Goal: Task Accomplishment & Management: Complete application form

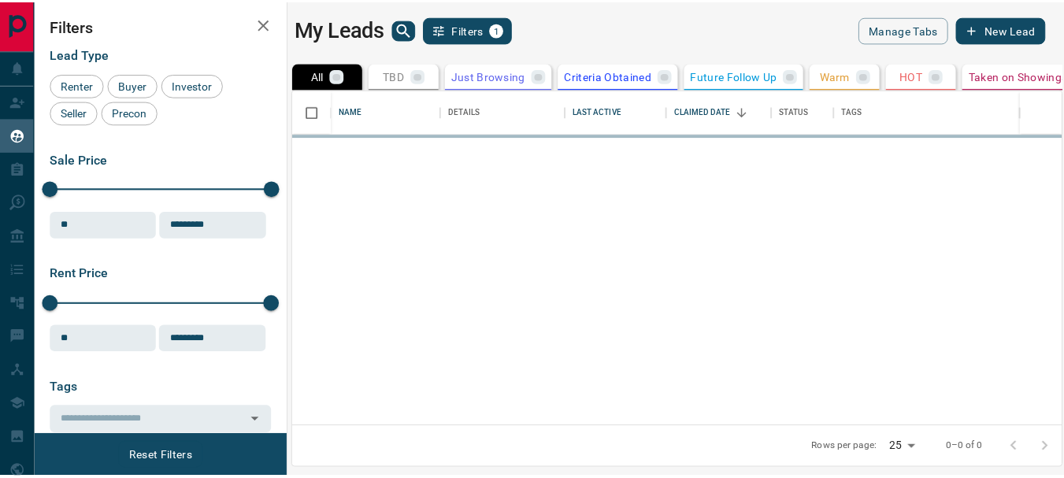
scroll to position [325, 766]
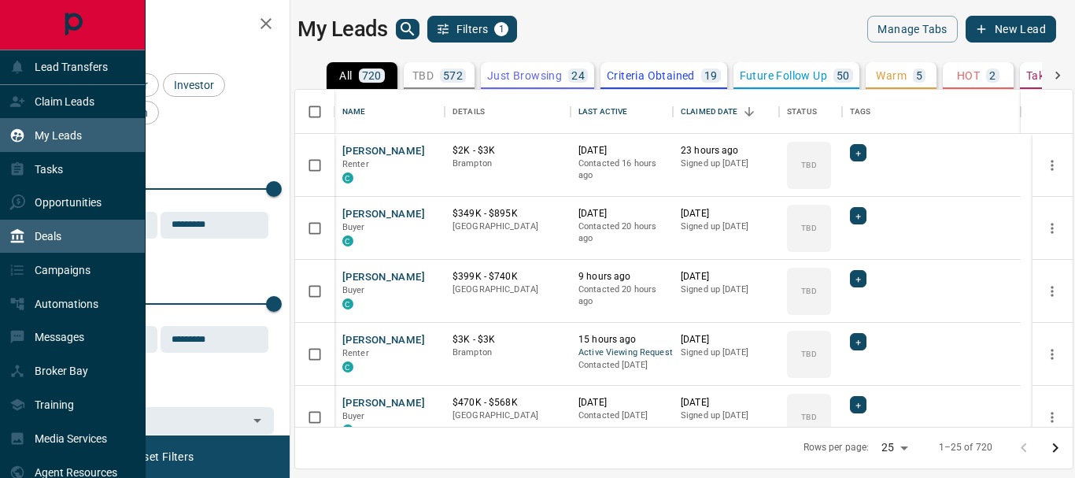
click at [49, 232] on p "Deals" at bounding box center [48, 236] width 27 height 13
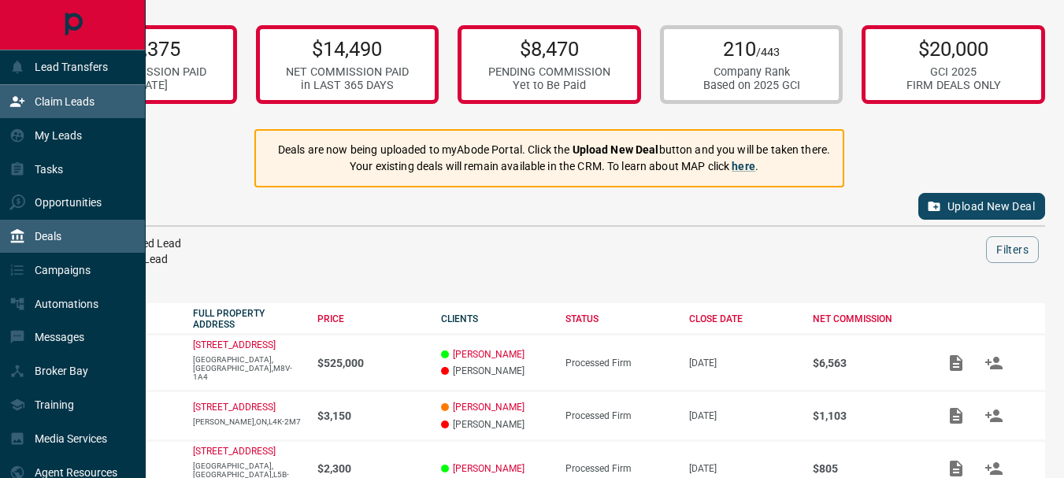
click at [59, 104] on p "Claim Leads" at bounding box center [65, 101] width 60 height 13
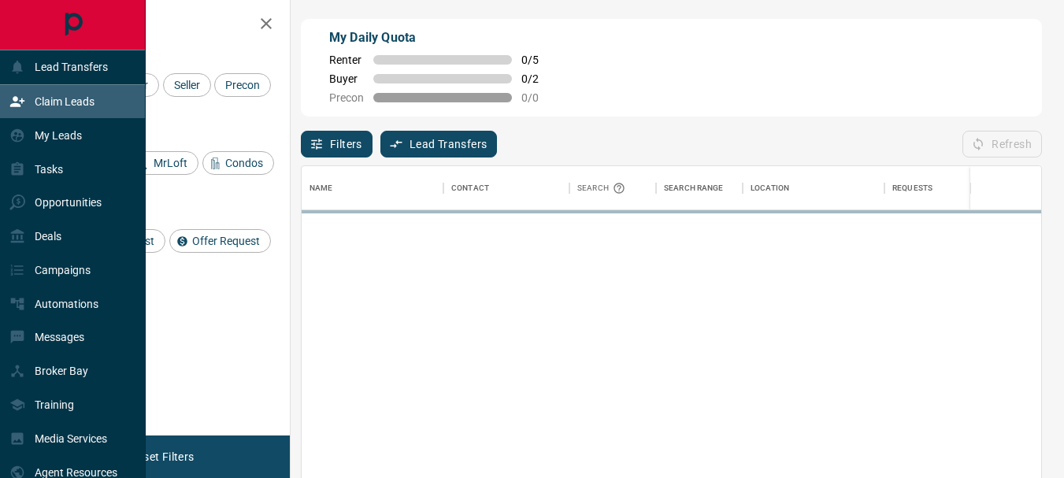
scroll to position [345, 727]
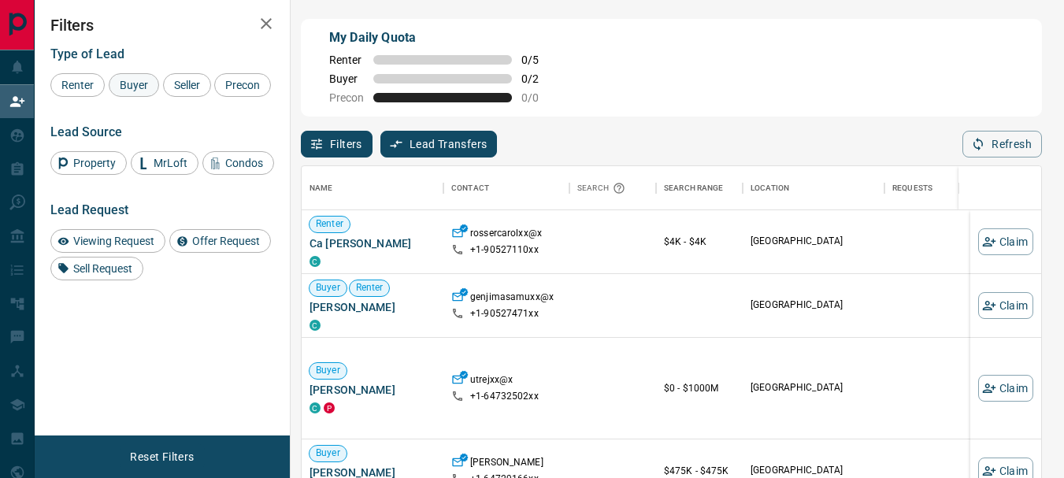
click at [135, 80] on span "Buyer" at bounding box center [133, 85] width 39 height 13
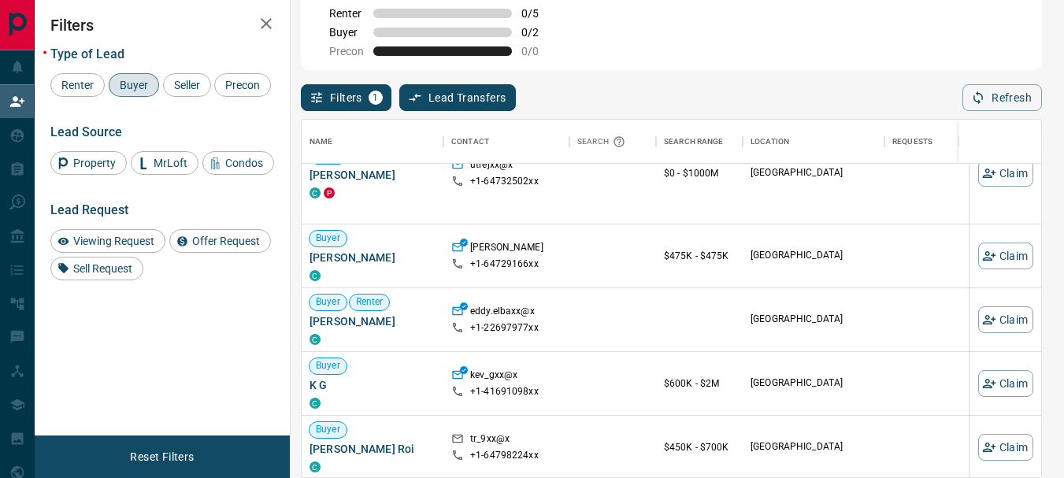
scroll to position [220, 0]
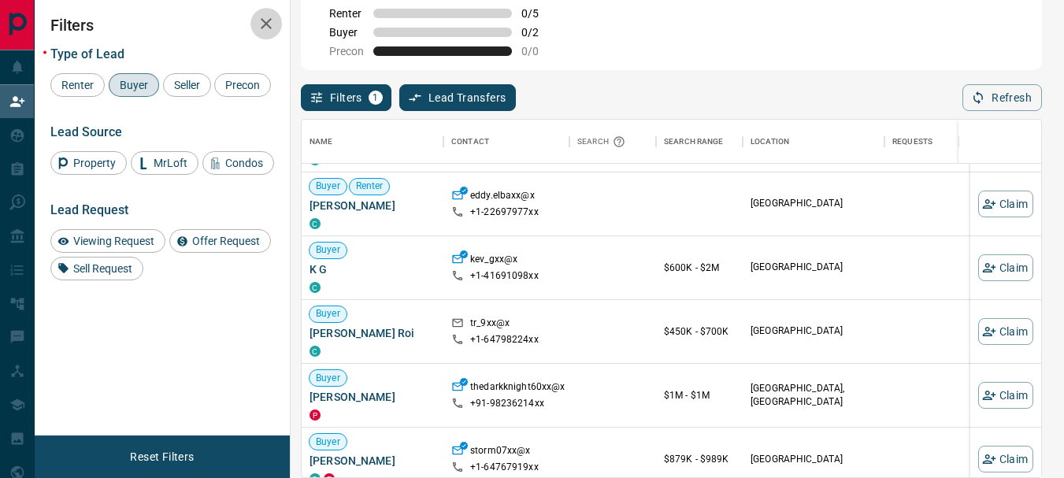
click at [266, 19] on icon "button" at bounding box center [266, 23] width 19 height 19
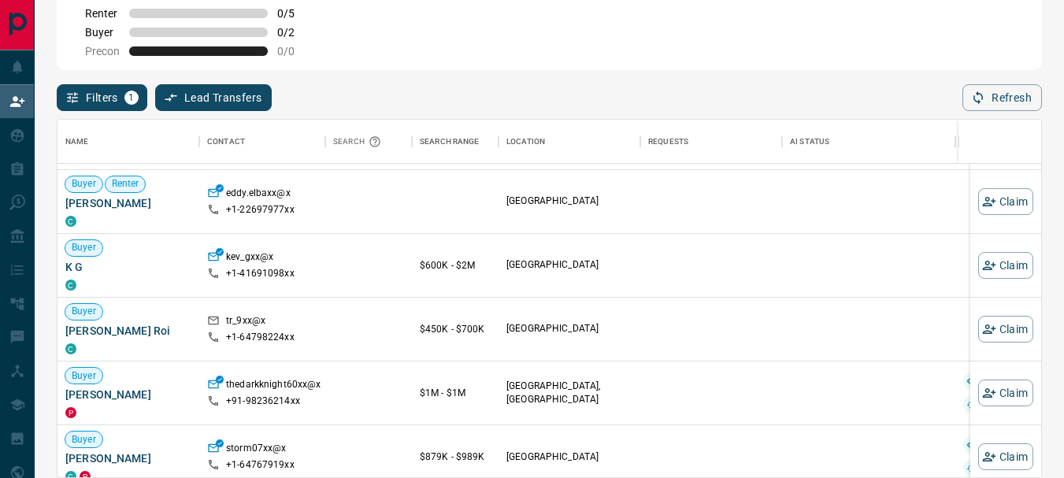
scroll to position [216, 0]
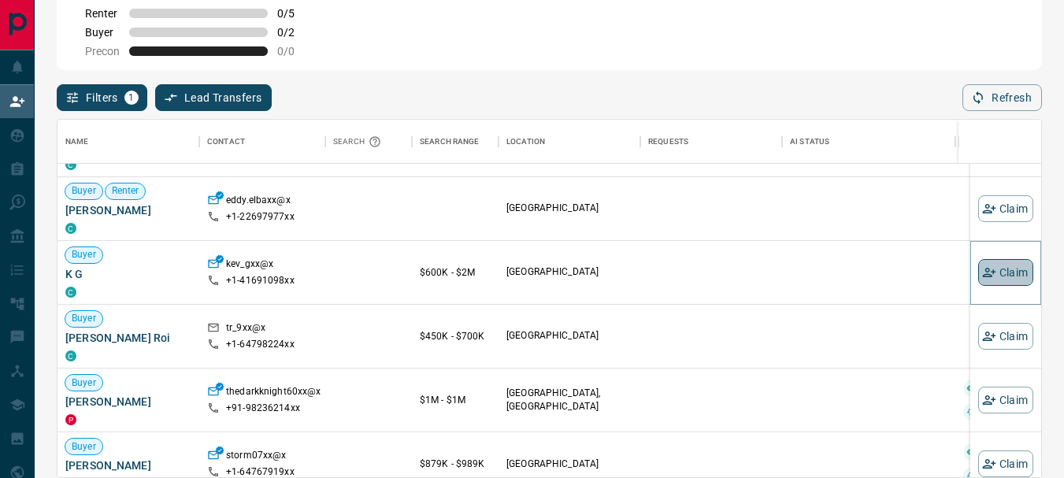
click at [994, 281] on button "Claim" at bounding box center [1005, 272] width 55 height 27
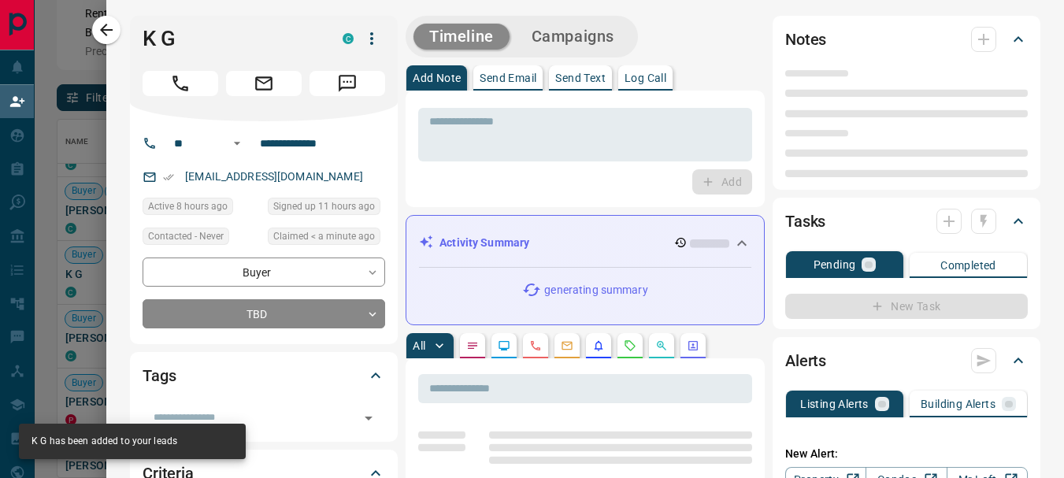
type input "**"
type input "**********"
type input "**"
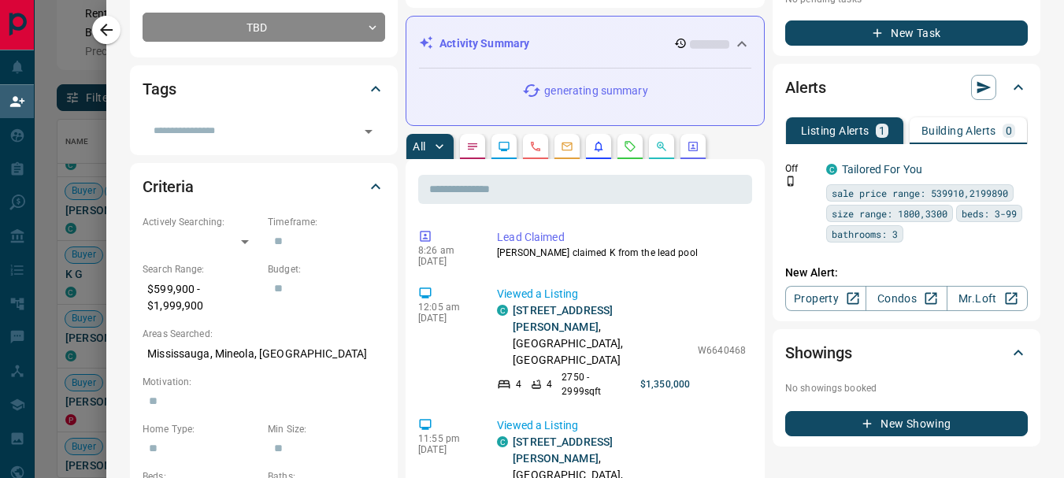
scroll to position [338, 0]
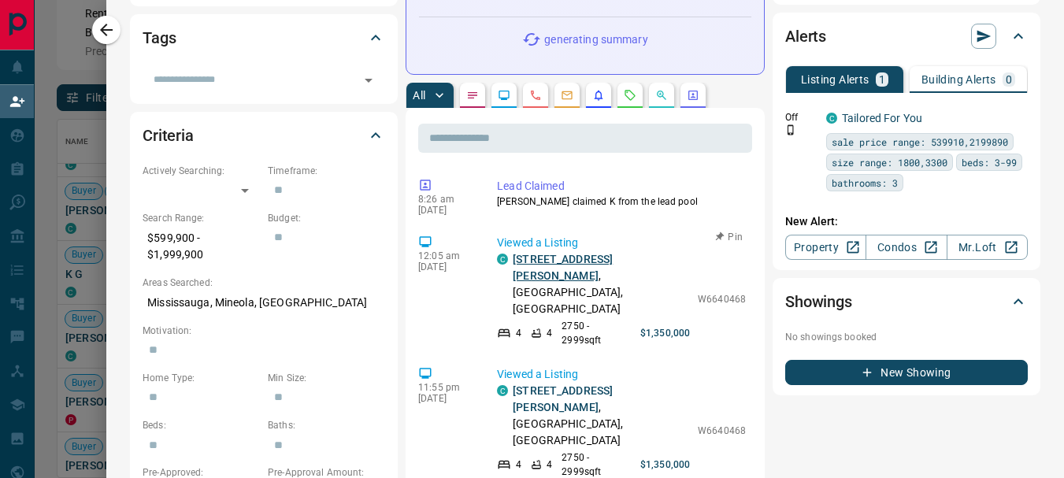
click at [539, 261] on link "[STREET_ADDRESS][PERSON_NAME]" at bounding box center [562, 267] width 100 height 29
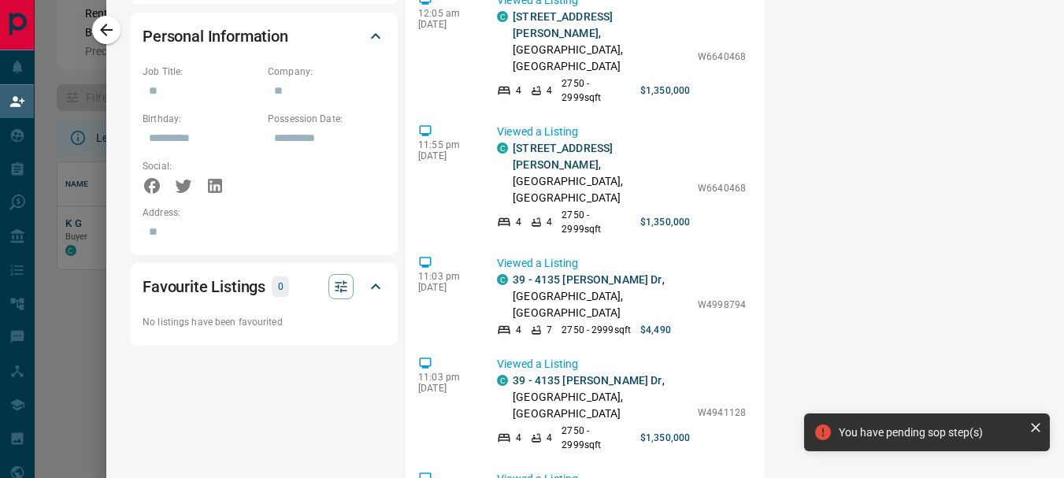
scroll to position [946, 0]
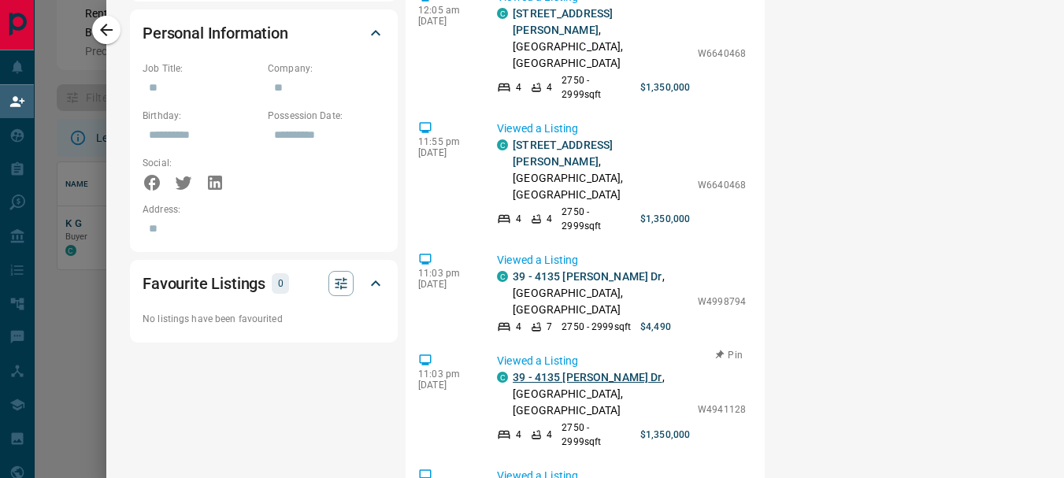
click at [525, 371] on link "39 - 4135 [PERSON_NAME] Dr" at bounding box center [586, 377] width 149 height 13
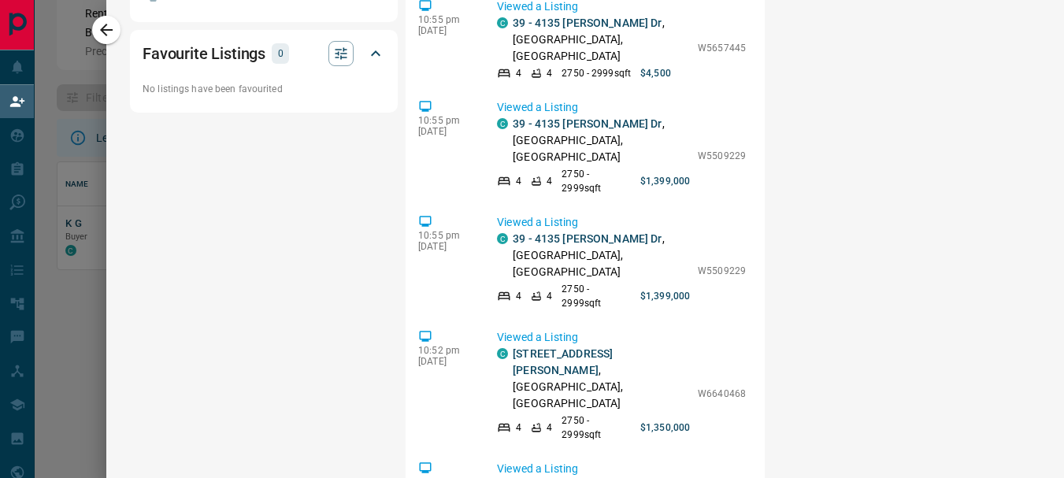
scroll to position [245, 0]
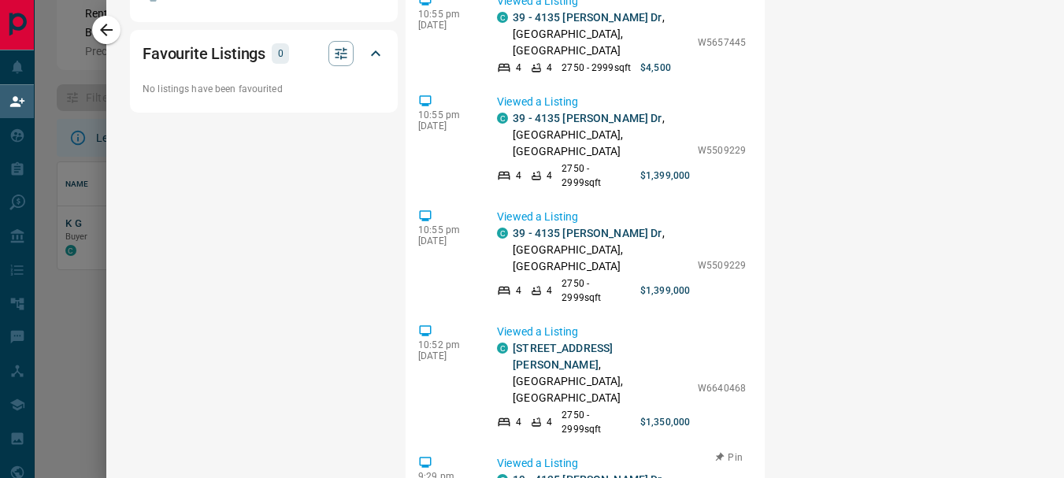
click at [541, 473] on link "19 - 4135 [PERSON_NAME] Dr" at bounding box center [586, 479] width 149 height 13
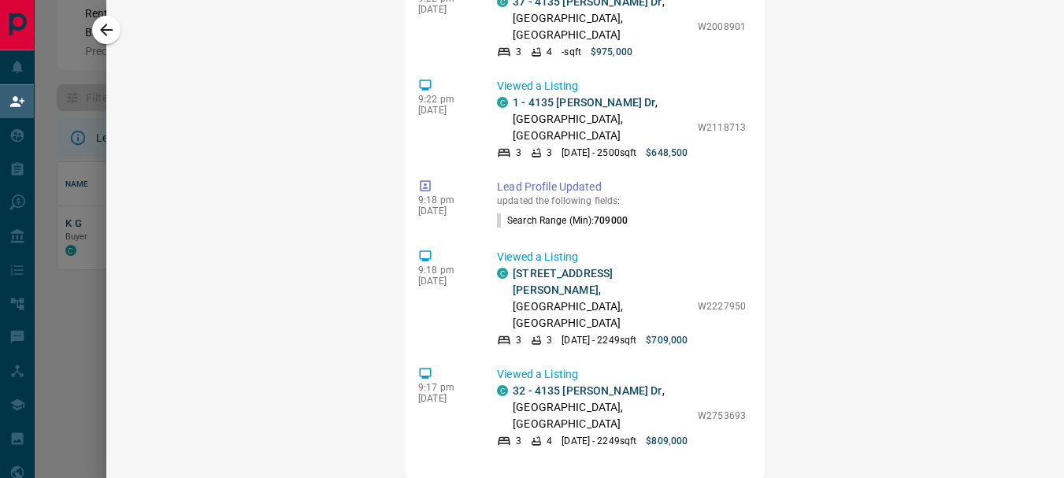
scroll to position [2002, 0]
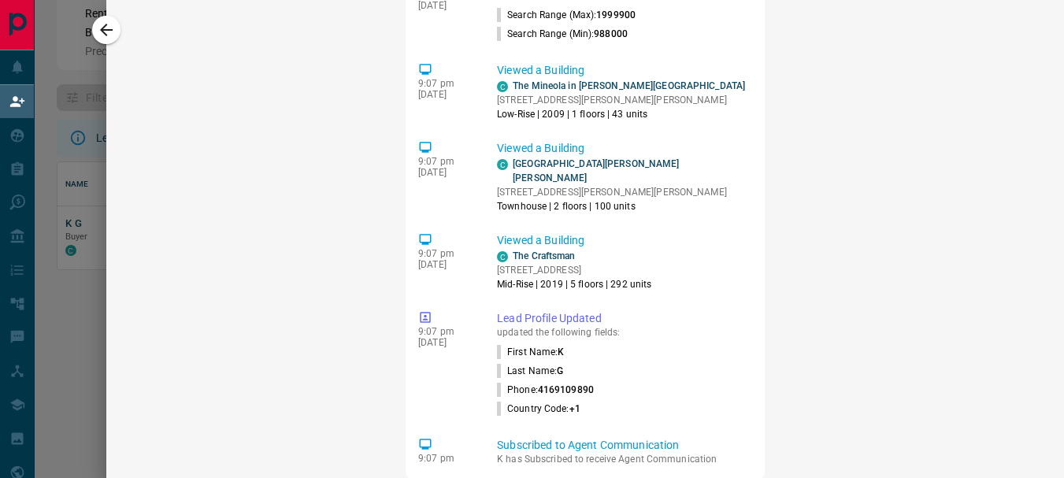
scroll to position [3653, 0]
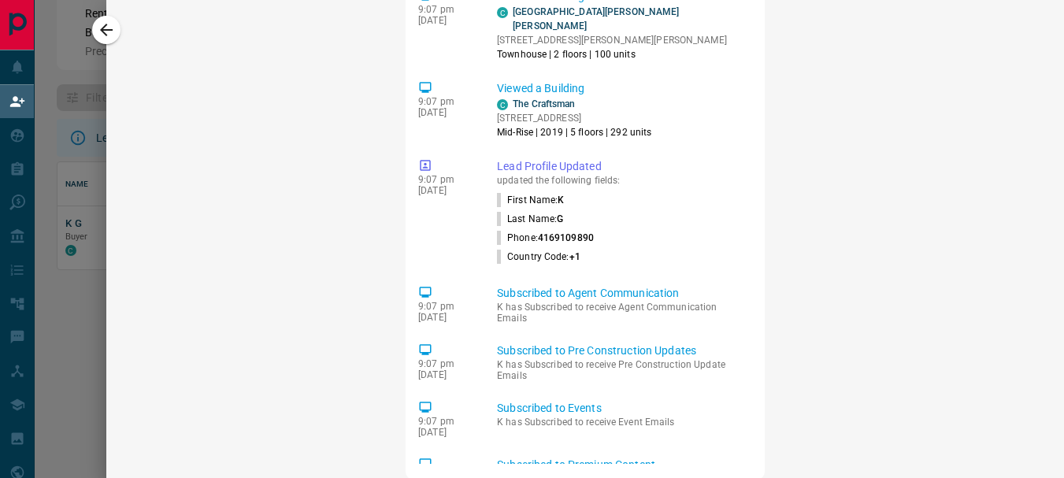
click at [108, 28] on icon "button" at bounding box center [106, 29] width 19 height 19
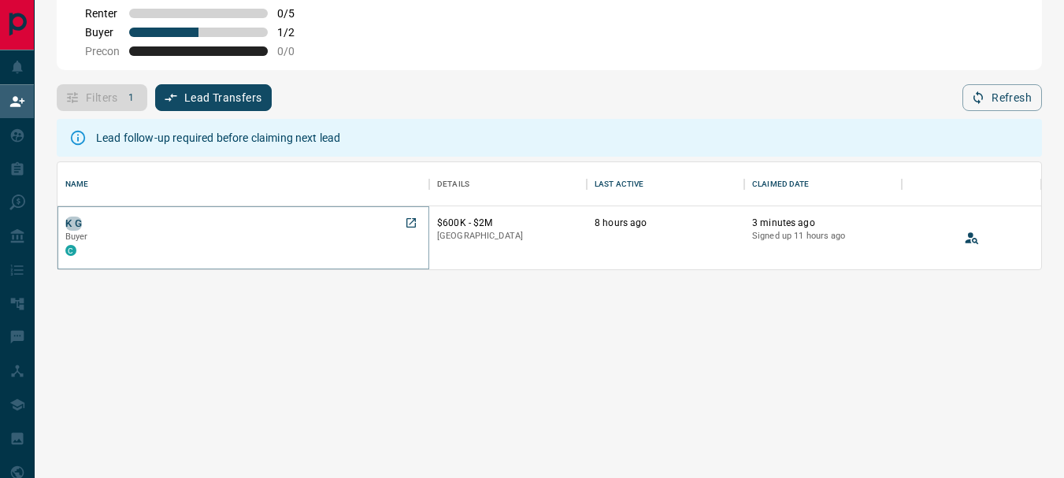
click at [73, 224] on button "K G" at bounding box center [73, 223] width 17 height 15
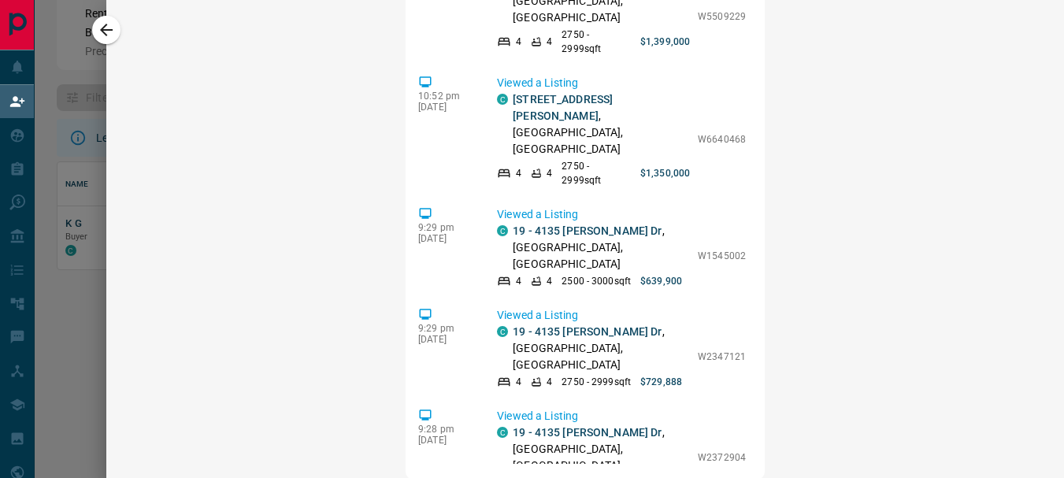
scroll to position [0, 0]
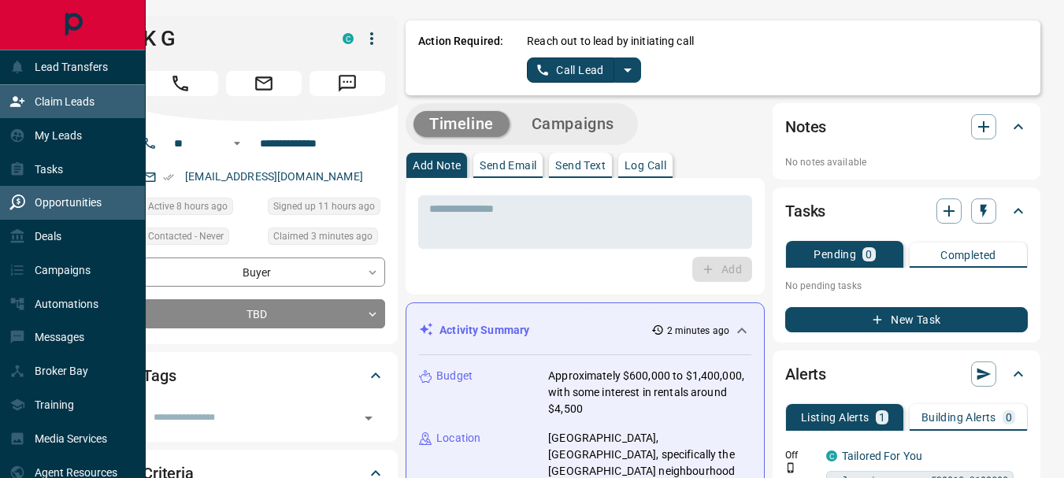
click at [53, 205] on p "Opportunities" at bounding box center [68, 202] width 67 height 13
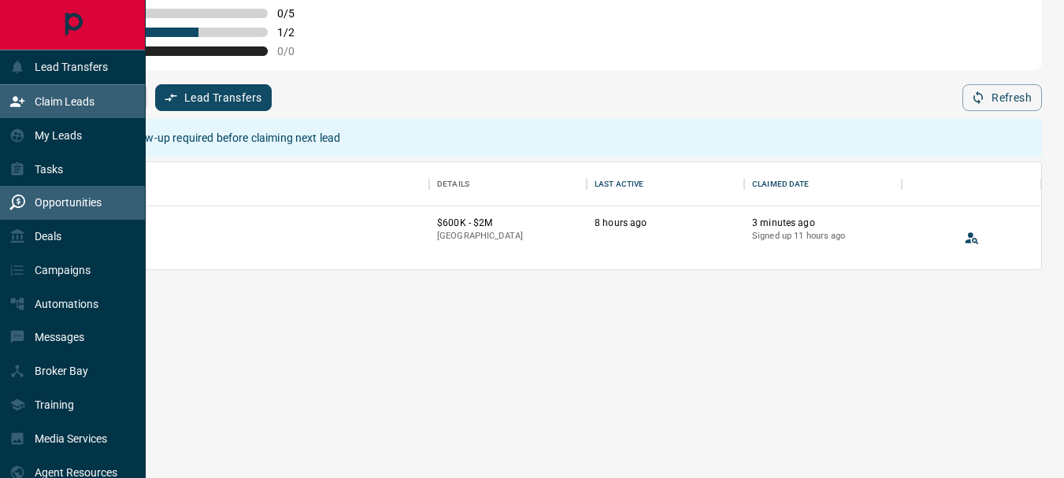
click at [53, 205] on p "Opportunities" at bounding box center [68, 202] width 67 height 13
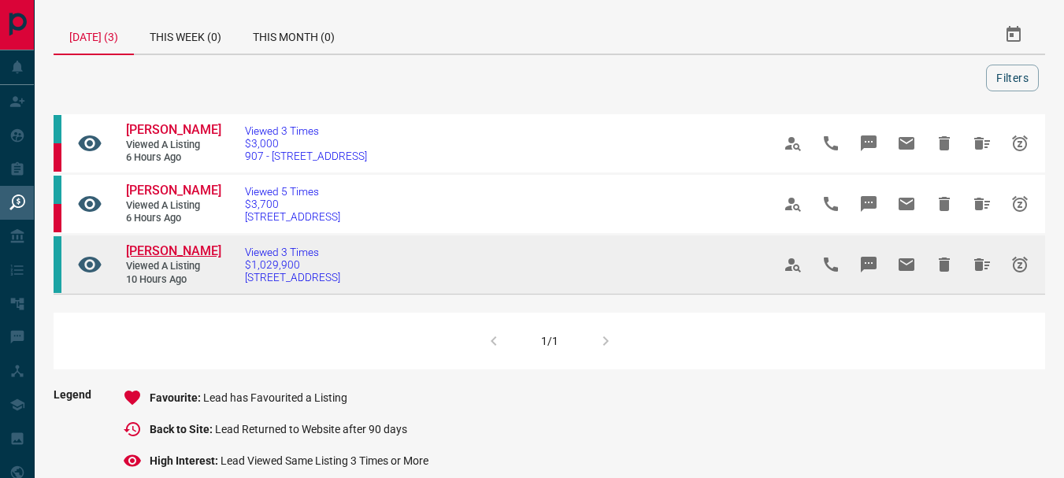
click at [148, 246] on span "[PERSON_NAME]" at bounding box center [173, 250] width 95 height 15
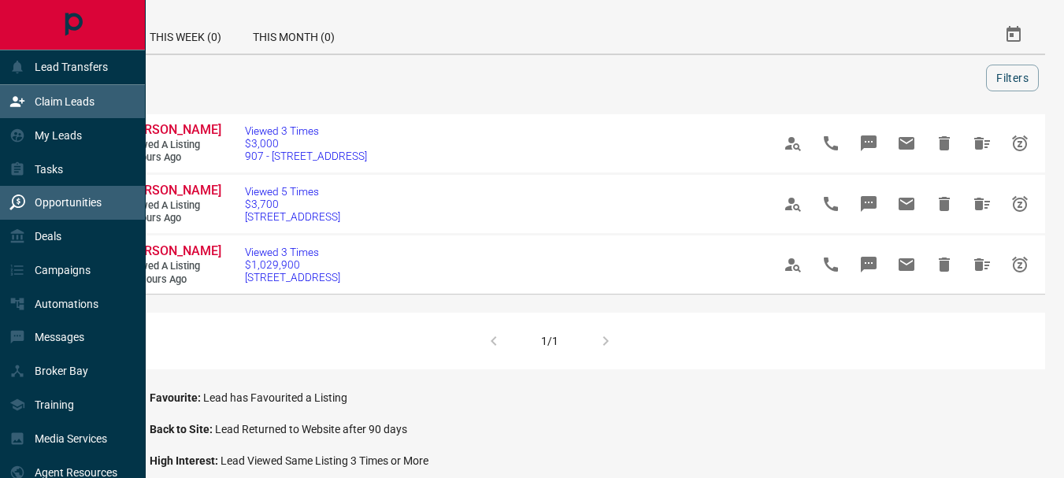
click at [46, 95] on p "Claim Leads" at bounding box center [65, 101] width 60 height 13
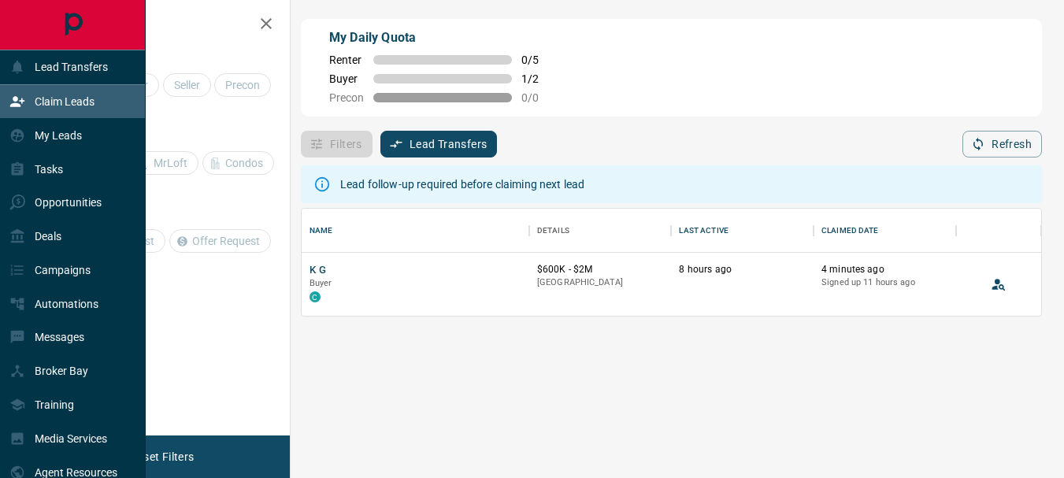
scroll to position [95, 727]
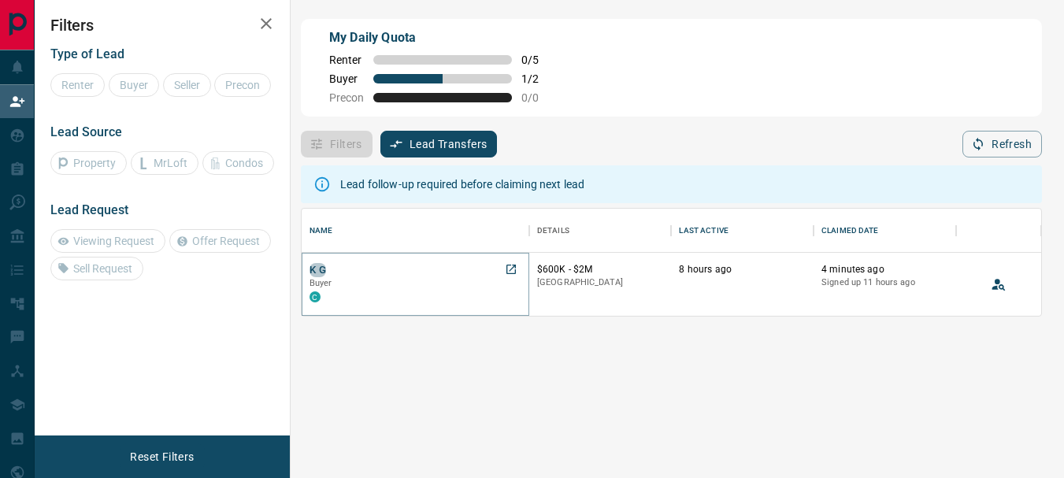
click at [324, 269] on button "K G" at bounding box center [317, 270] width 17 height 15
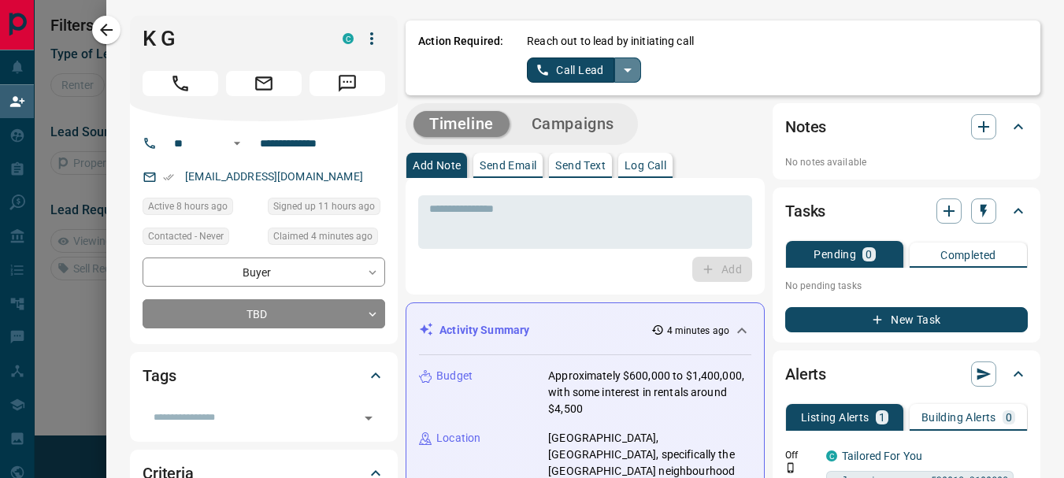
click at [618, 72] on icon "split button" at bounding box center [627, 70] width 19 height 19
click at [601, 126] on li "Log Manual Call" at bounding box center [583, 125] width 96 height 24
click at [642, 167] on p "Log Call" at bounding box center [645, 165] width 42 height 11
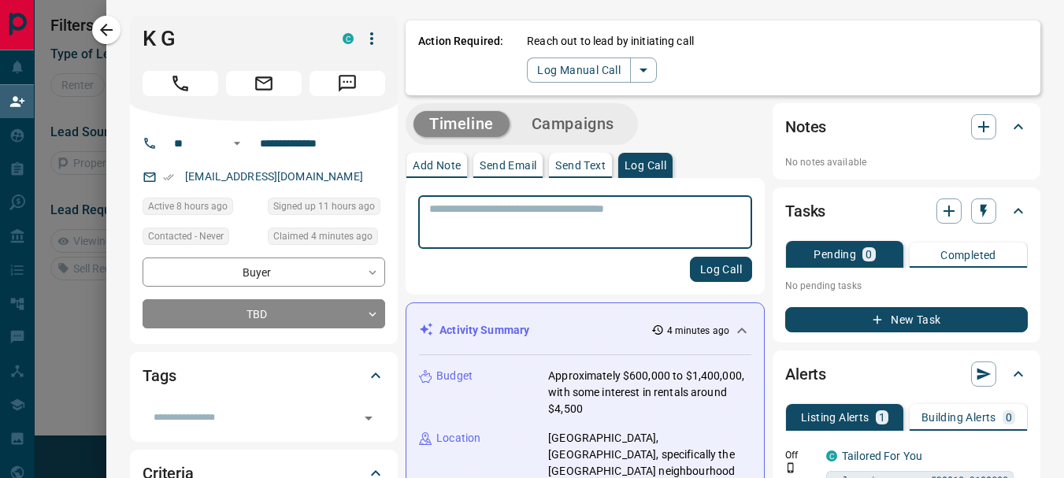
click at [529, 214] on textarea at bounding box center [585, 222] width 312 height 40
type textarea "*********"
click at [725, 271] on button "Log Call" at bounding box center [721, 269] width 62 height 25
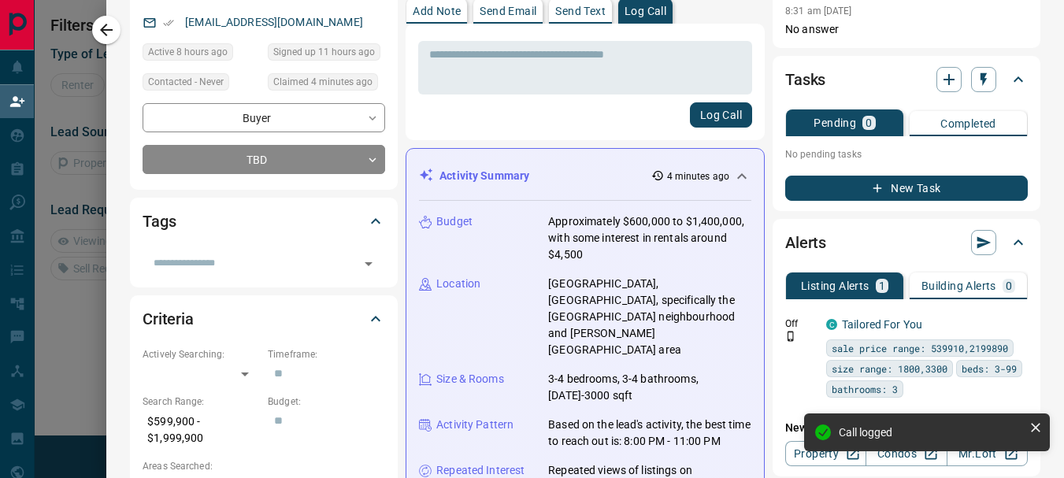
scroll to position [131, 0]
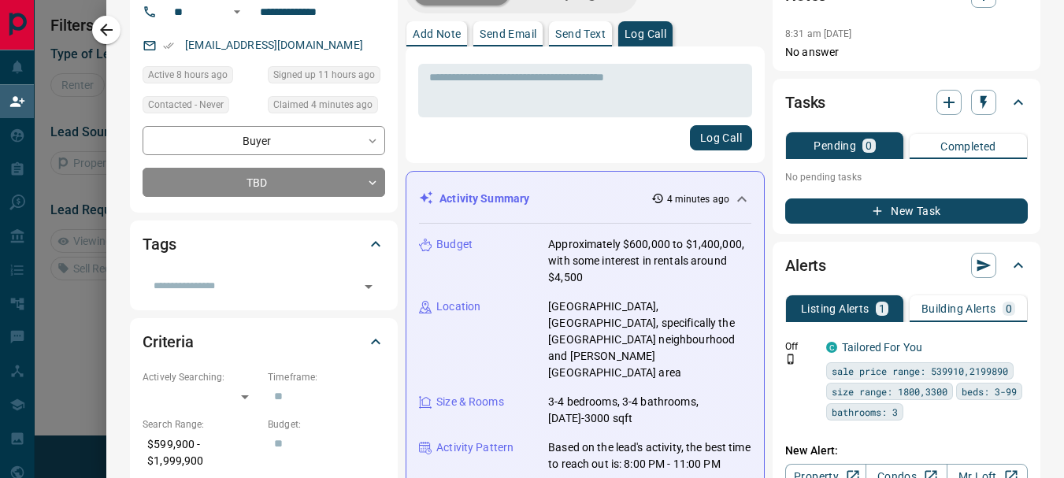
click at [504, 36] on p "Send Email" at bounding box center [507, 33] width 57 height 11
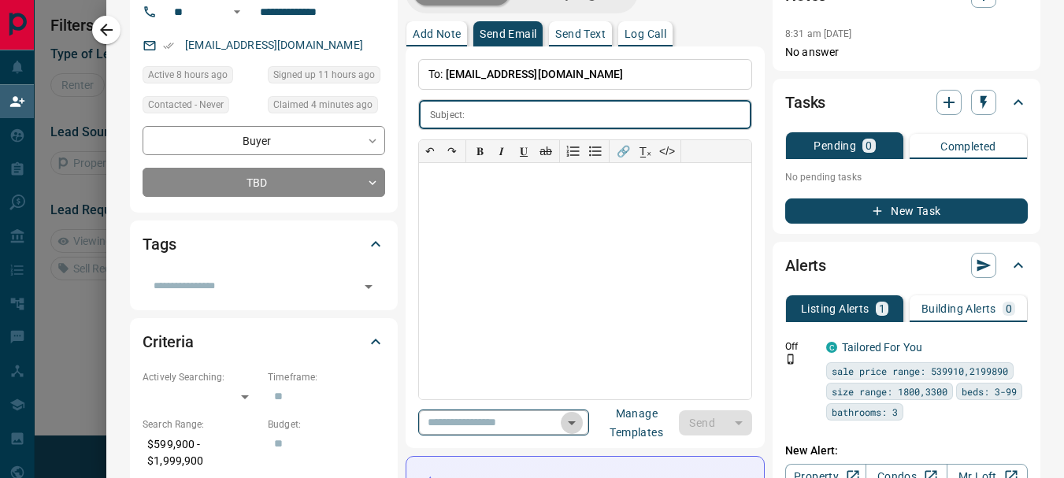
click at [581, 428] on icon "Open" at bounding box center [571, 422] width 19 height 19
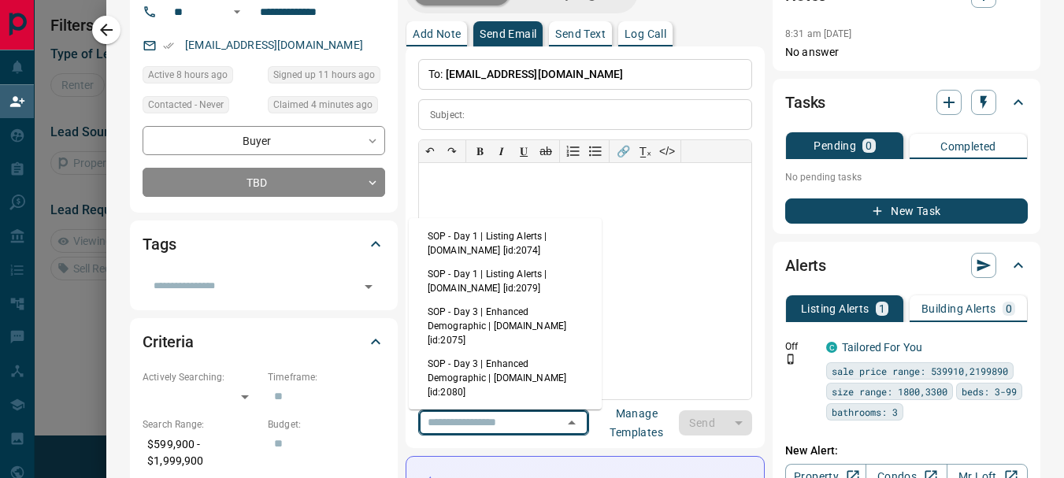
click at [520, 244] on li "SOP - Day 1 | Listing Alerts | [DOMAIN_NAME] [id:2074]" at bounding box center [505, 243] width 193 height 38
type input "**********"
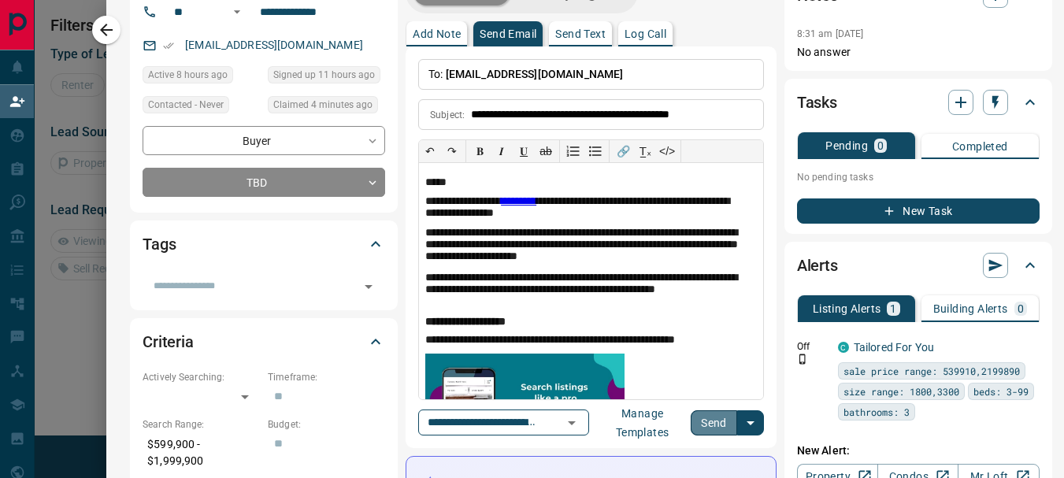
click at [699, 423] on button "Send" at bounding box center [713, 422] width 46 height 25
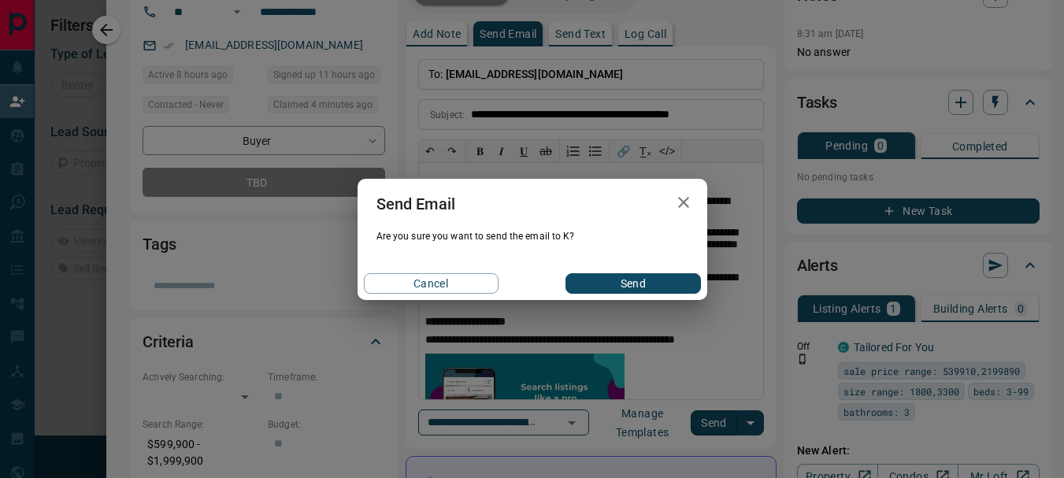
click at [620, 282] on button "Send" at bounding box center [632, 283] width 135 height 20
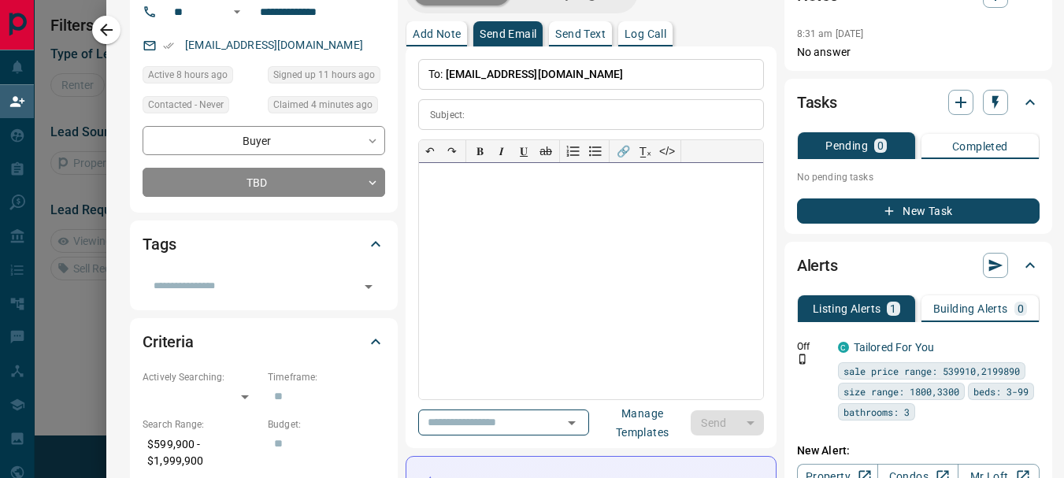
click at [447, 215] on div at bounding box center [591, 281] width 344 height 236
click at [50, 135] on div at bounding box center [532, 239] width 1064 height 478
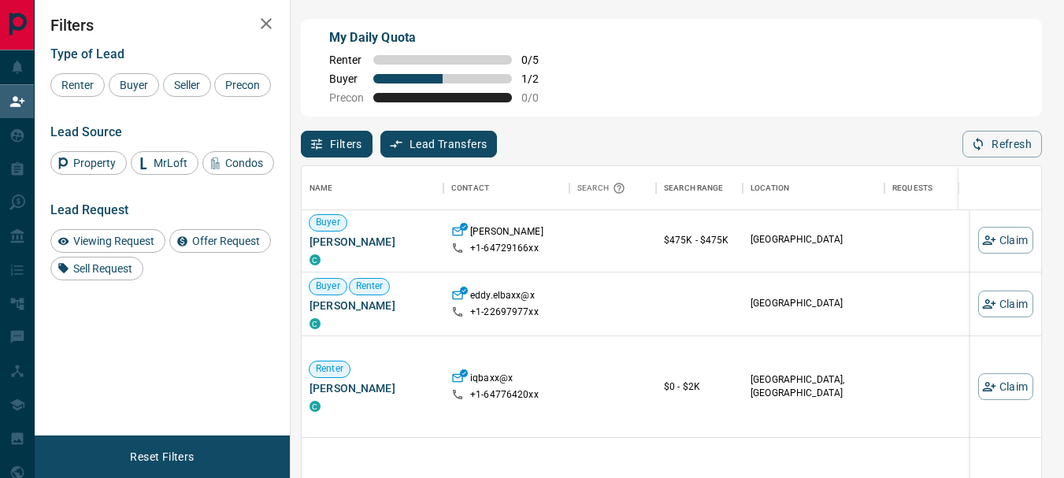
scroll to position [241, 0]
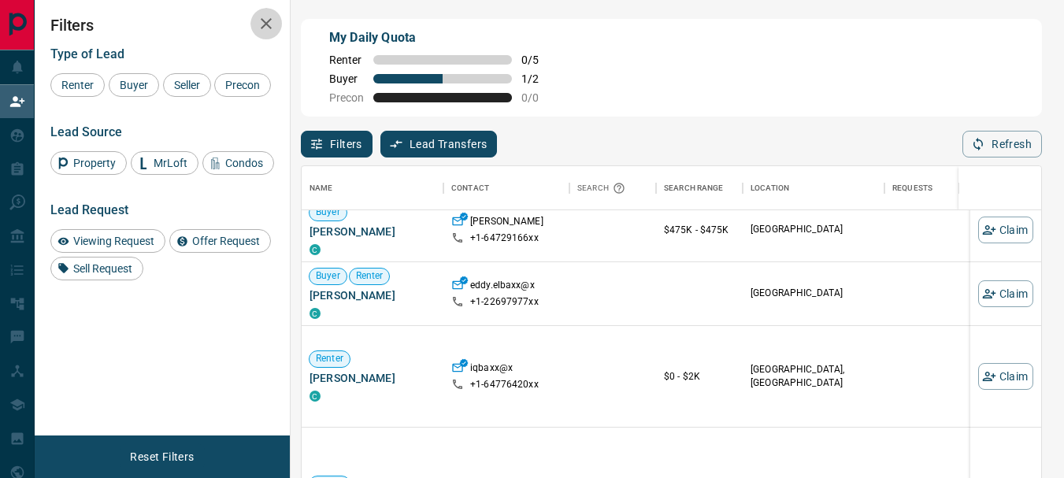
click at [264, 23] on icon "button" at bounding box center [266, 23] width 19 height 19
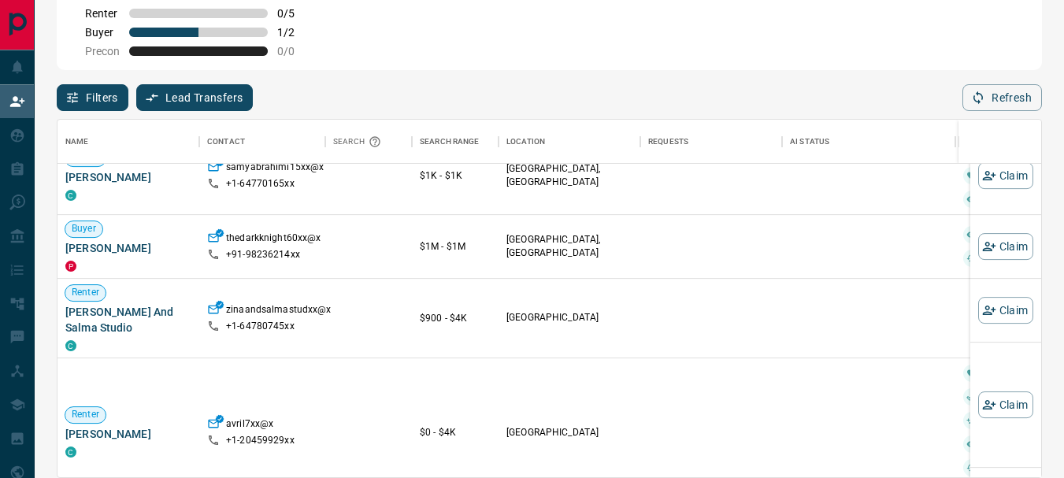
scroll to position [0, 0]
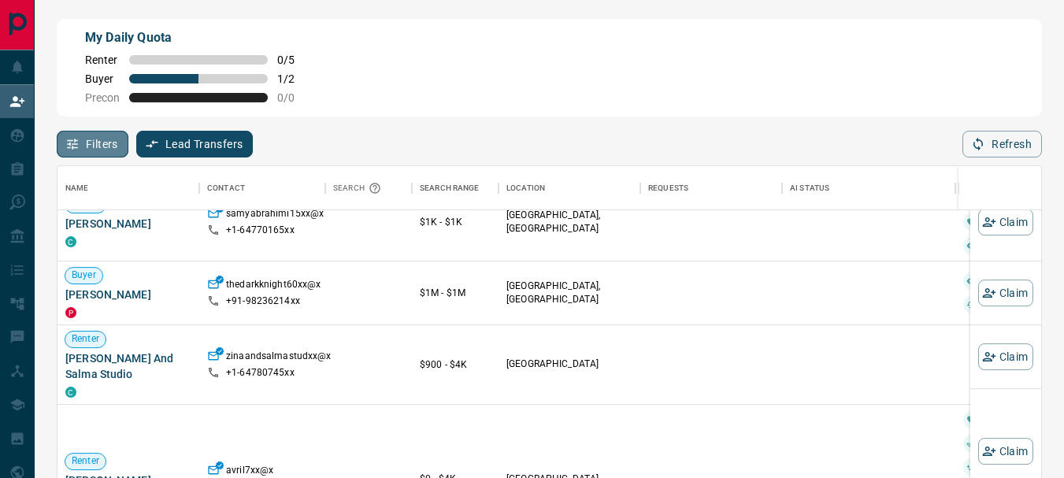
click at [102, 146] on button "Filters" at bounding box center [93, 144] width 72 height 27
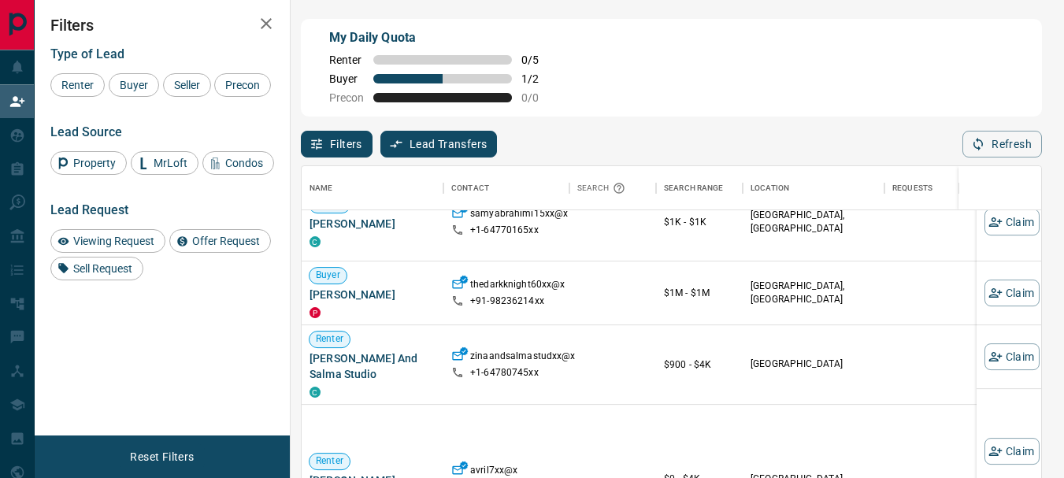
scroll to position [345, 727]
click at [125, 79] on span "Buyer" at bounding box center [133, 85] width 39 height 13
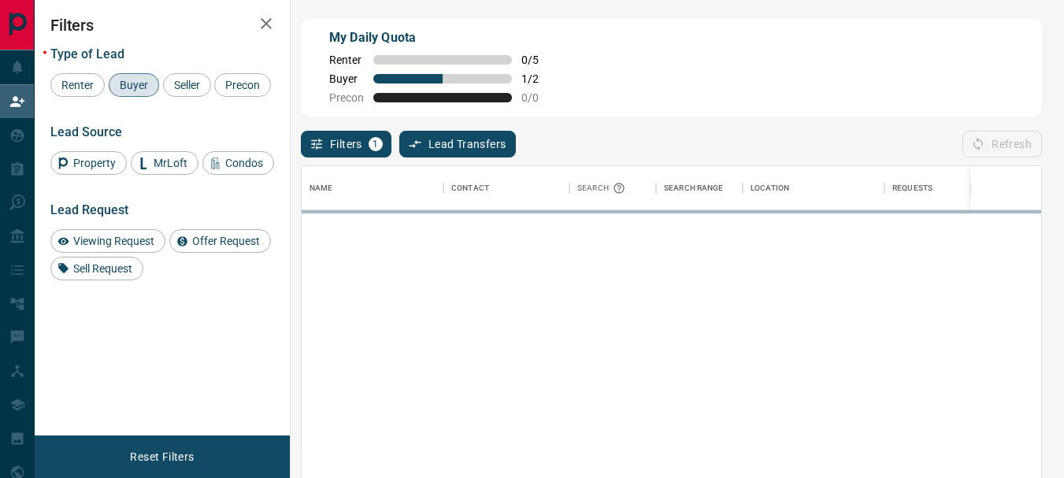
scroll to position [0, 0]
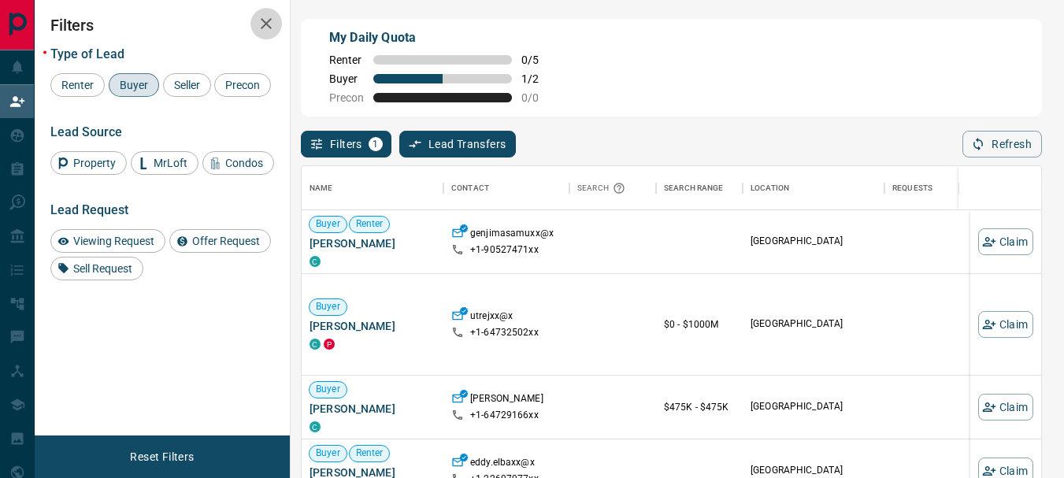
click at [269, 24] on icon "button" at bounding box center [266, 23] width 19 height 19
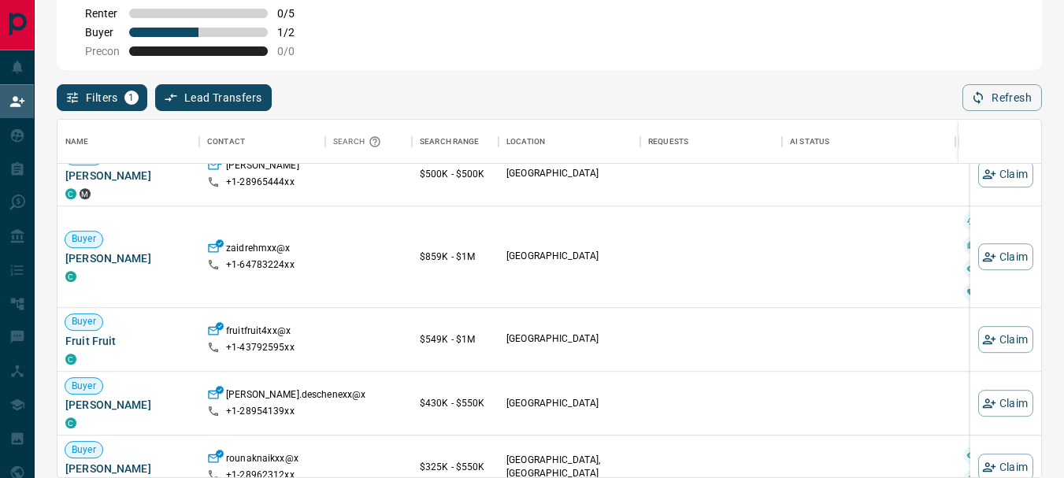
scroll to position [13676, 0]
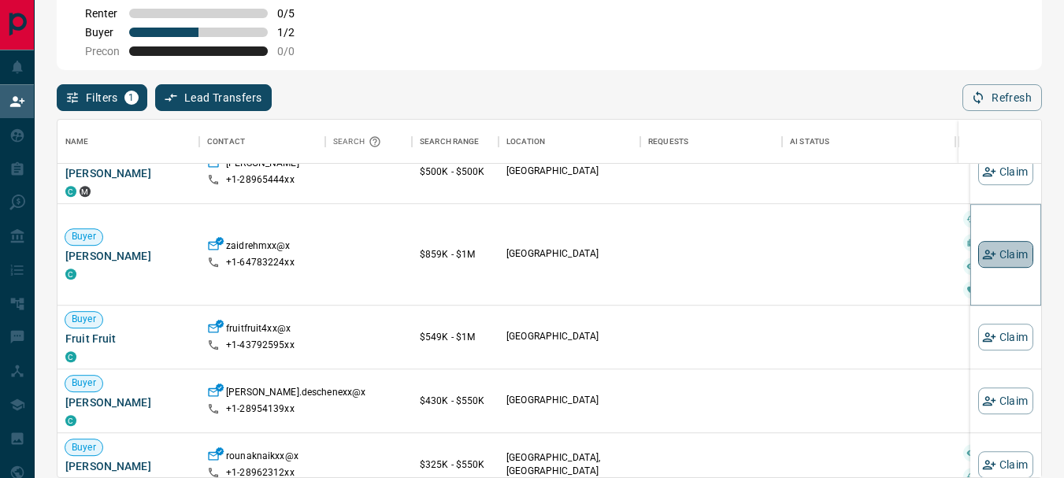
click at [991, 261] on button "Claim" at bounding box center [1005, 254] width 55 height 27
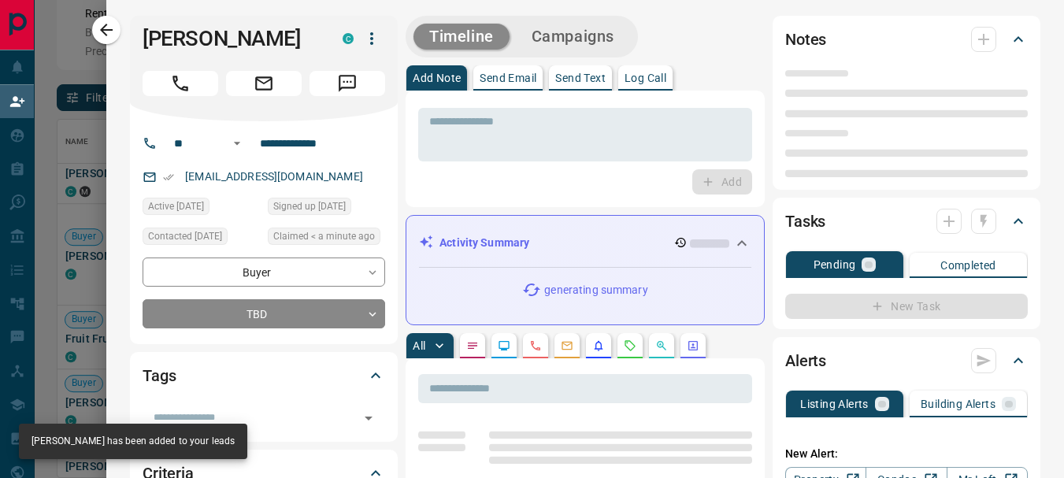
type input "**"
type input "**********"
type input "**"
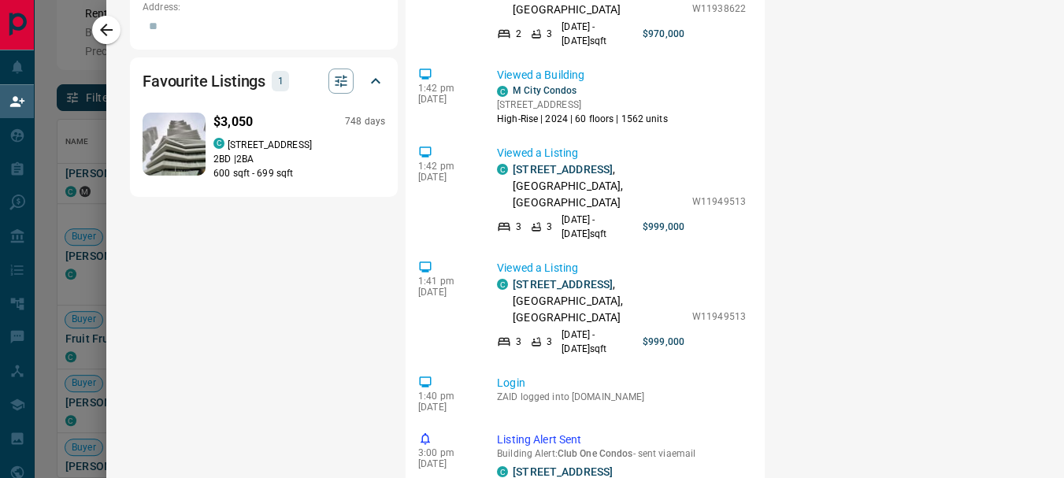
scroll to position [1156, 0]
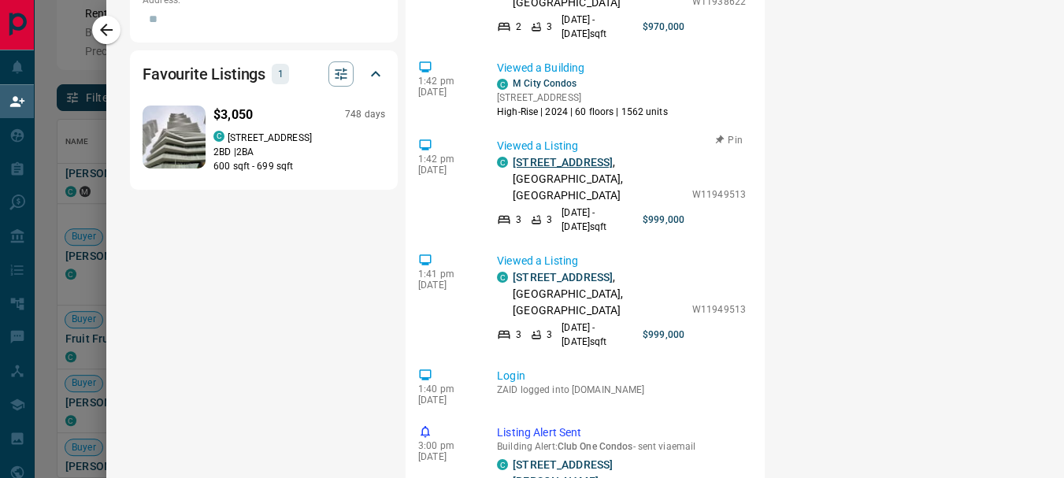
click at [536, 156] on link "[STREET_ADDRESS]" at bounding box center [562, 162] width 100 height 13
